Goal: Information Seeking & Learning: Learn about a topic

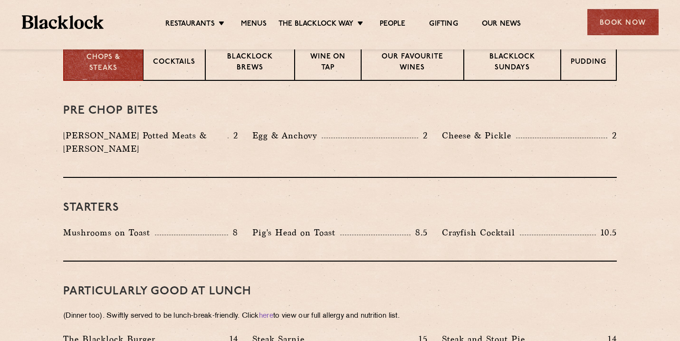
scroll to position [404, 0]
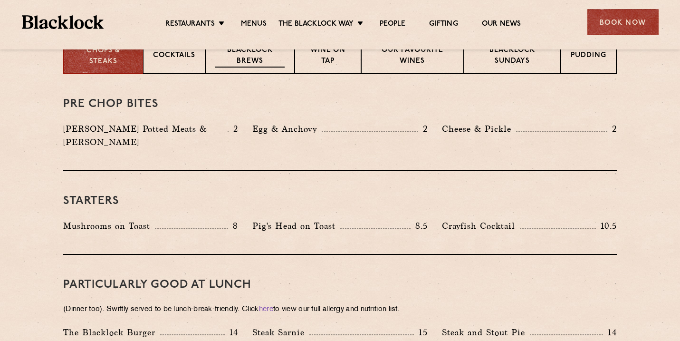
click at [266, 69] on div "Blacklock Brews" at bounding box center [249, 55] width 89 height 38
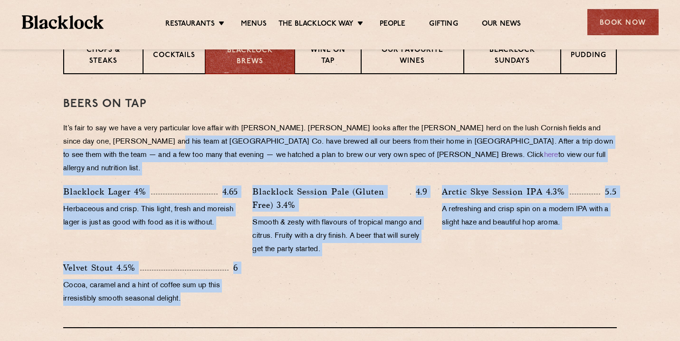
drag, startPoint x: 130, startPoint y: 140, endPoint x: 232, endPoint y: 294, distance: 185.5
click at [232, 294] on div "Beers on tap It’s fair to say we have a very particular love affair with Cornwa…" at bounding box center [340, 201] width 554 height 254
click at [232, 294] on div "Velvet Stout 4.5% 6 Cocoa, caramel and a hint of coffee sum up this irresistibl…" at bounding box center [150, 285] width 189 height 49
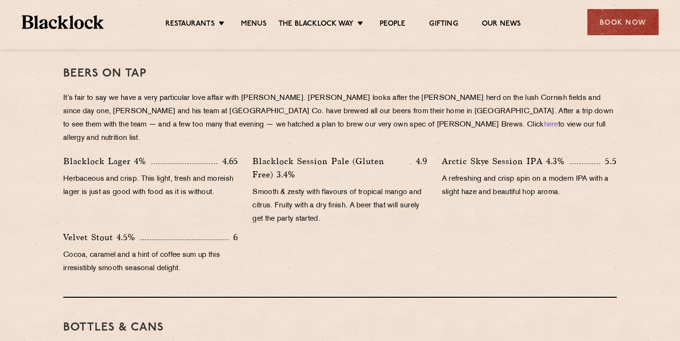
scroll to position [433, 0]
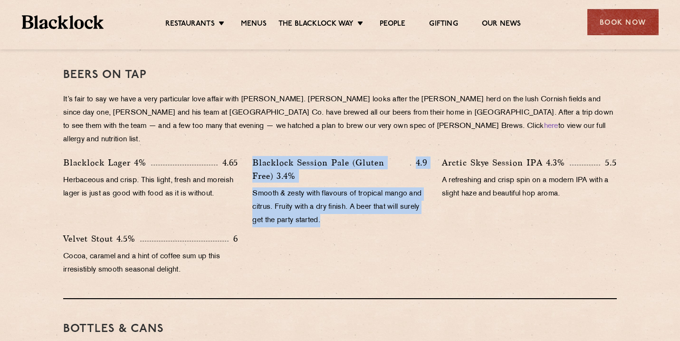
drag, startPoint x: 345, startPoint y: 141, endPoint x: 313, endPoint y: 282, distance: 144.7
click at [313, 282] on div "Beers on tap It’s fair to say we have a very particular love affair with Cornwa…" at bounding box center [340, 172] width 554 height 254
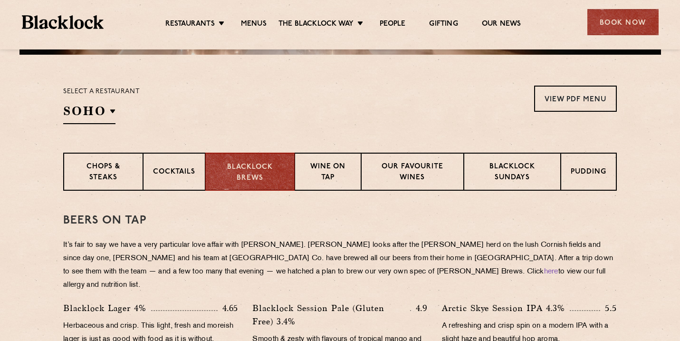
scroll to position [737, 0]
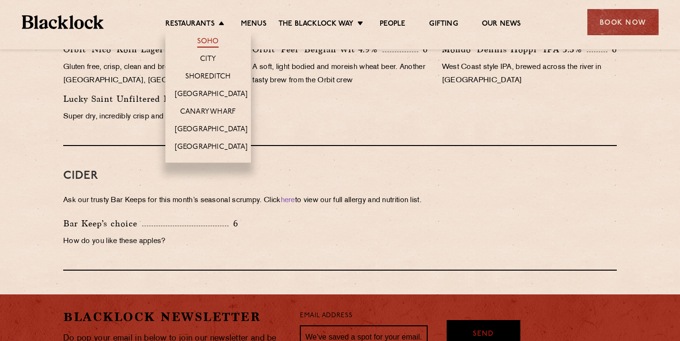
click at [214, 44] on link "Soho" at bounding box center [208, 42] width 22 height 10
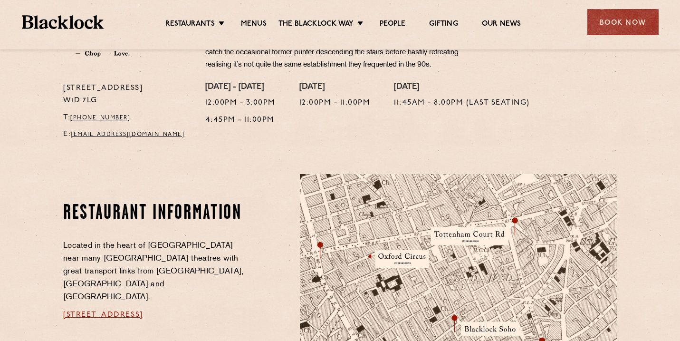
scroll to position [599, 0]
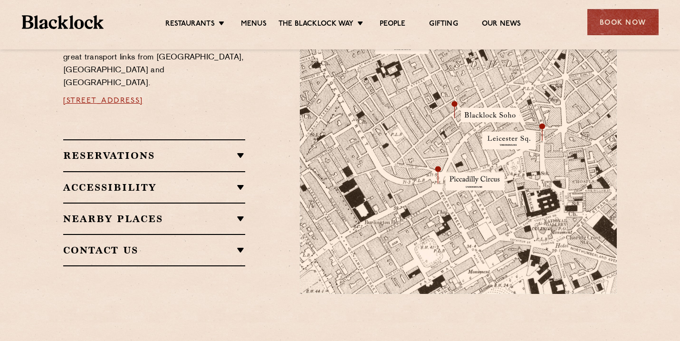
click at [212, 150] on h2 "Reservations" at bounding box center [154, 155] width 182 height 11
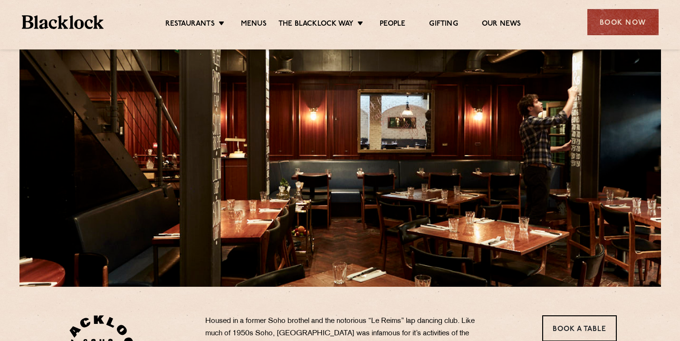
scroll to position [0, 0]
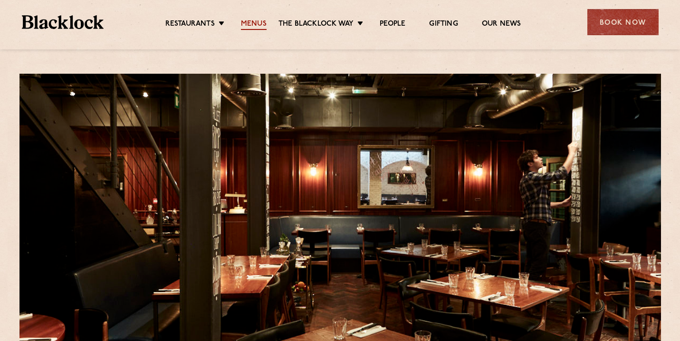
click at [255, 22] on link "Menus" at bounding box center [254, 24] width 26 height 10
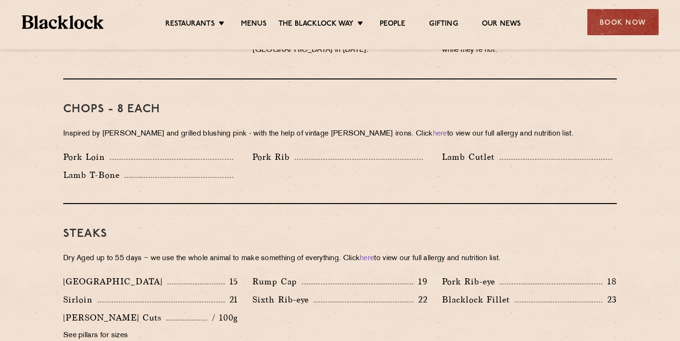
scroll to position [808, 0]
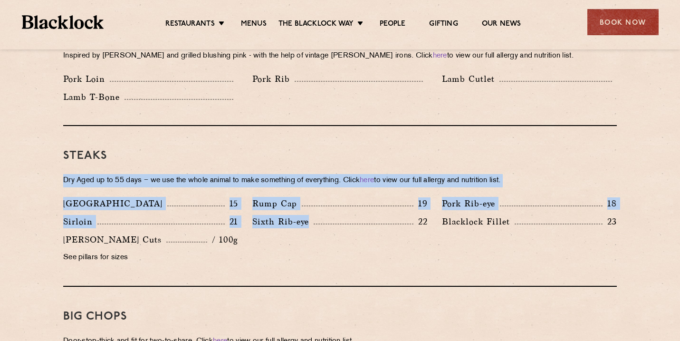
drag, startPoint x: 274, startPoint y: 143, endPoint x: 365, endPoint y: 271, distance: 157.2
click at [365, 271] on div "Steaks Dry Aged up to 55 days − we use the whole animal to make something of ev…" at bounding box center [340, 206] width 554 height 161
drag, startPoint x: 472, startPoint y: 228, endPoint x: 299, endPoint y: 119, distance: 204.3
click at [299, 126] on div "Steaks Dry Aged up to 55 days − we use the whole animal to make something of ev…" at bounding box center [340, 206] width 554 height 161
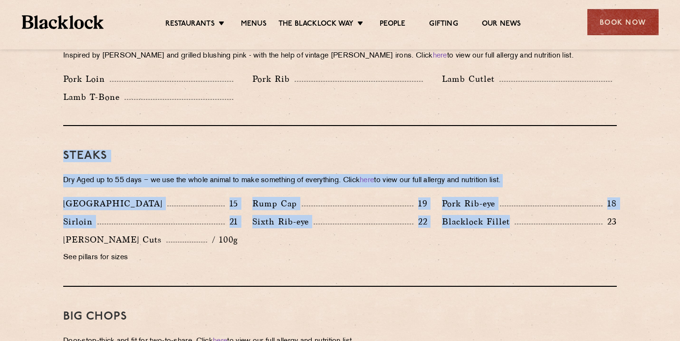
click at [299, 126] on div "Steaks Dry Aged up to 55 days − we use the whole animal to make something of ev…" at bounding box center [340, 206] width 554 height 161
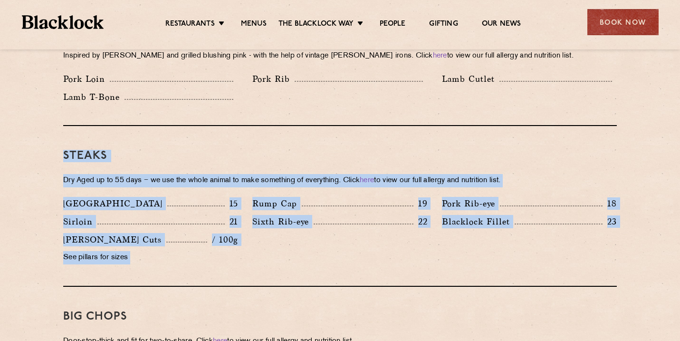
drag, startPoint x: 299, startPoint y: 119, endPoint x: 307, endPoint y: 284, distance: 165.1
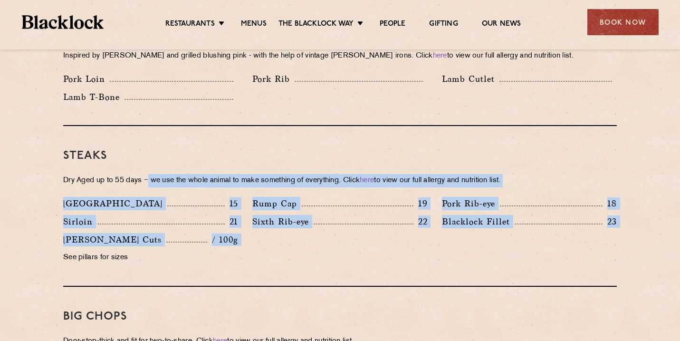
drag, startPoint x: 149, startPoint y: 165, endPoint x: 240, endPoint y: 233, distance: 113.7
click at [240, 233] on div "Steaks Dry Aged up to 55 days − we use the whole animal to make something of ev…" at bounding box center [340, 206] width 554 height 161
click at [240, 233] on div "[PERSON_NAME] Cuts / 100g See pillars for sizes" at bounding box center [150, 251] width 189 height 36
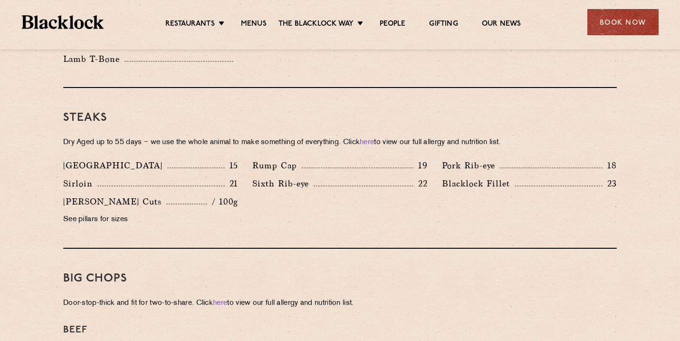
scroll to position [867, 0]
